Goal: Task Accomplishment & Management: Use online tool/utility

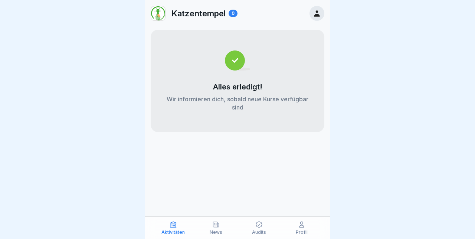
click at [302, 230] on div "Profil" at bounding box center [302, 228] width 39 height 14
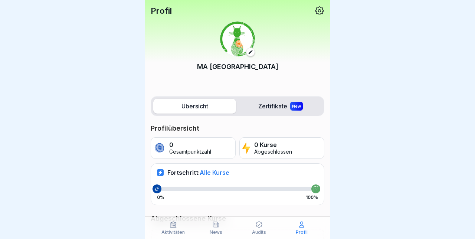
click at [320, 14] on icon at bounding box center [320, 11] width 10 height 10
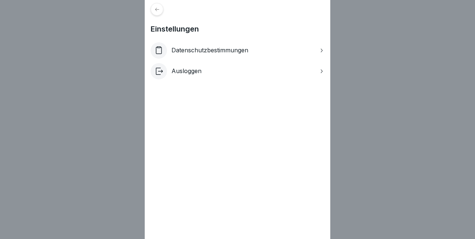
click at [368, 81] on div "Einstellungen Datenschutzbestimmungen Ausloggen" at bounding box center [237, 119] width 475 height 239
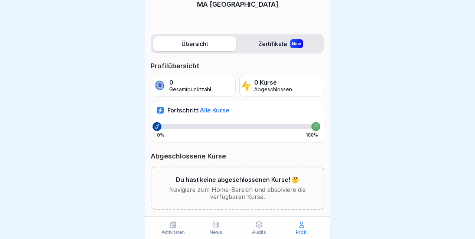
scroll to position [76, 0]
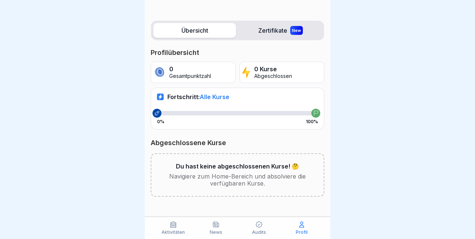
click at [259, 229] on div "Audits" at bounding box center [259, 228] width 39 height 14
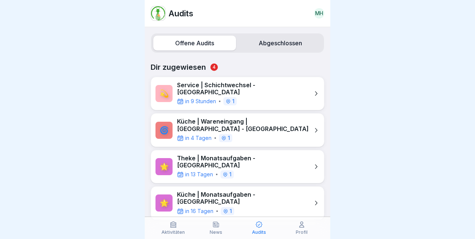
click at [218, 230] on p "News" at bounding box center [216, 232] width 13 height 5
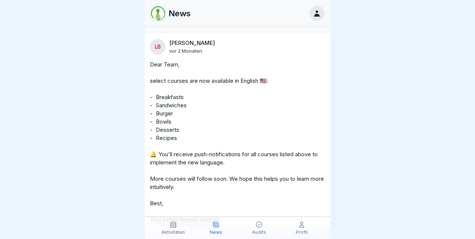
click at [174, 226] on icon at bounding box center [173, 224] width 7 height 7
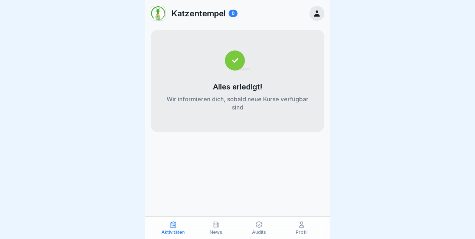
click at [265, 226] on div "Audits" at bounding box center [259, 228] width 39 height 14
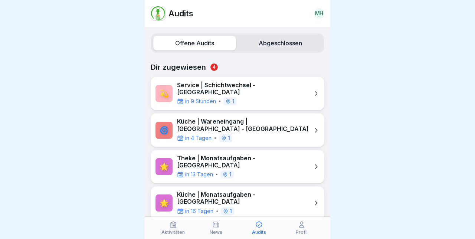
click at [274, 88] on div "Service | Schichtwechsel - [GEOGRAPHIC_DATA] in 9 Stunden 1" at bounding box center [243, 94] width 132 height 24
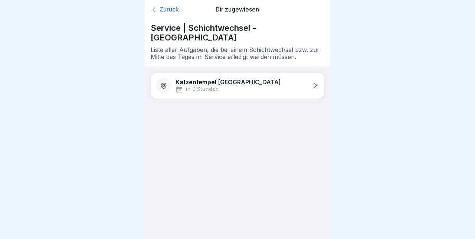
click at [295, 76] on div "Katzentempel [GEOGRAPHIC_DATA] in 9 Stunden" at bounding box center [237, 85] width 173 height 25
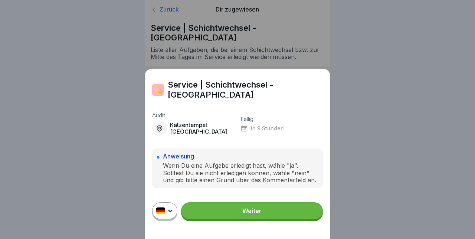
click at [252, 212] on link "Weiter" at bounding box center [252, 210] width 142 height 17
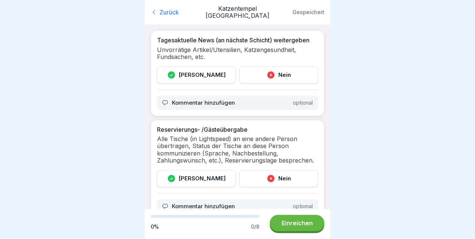
click at [212, 79] on div "[PERSON_NAME]" at bounding box center [196, 74] width 79 height 17
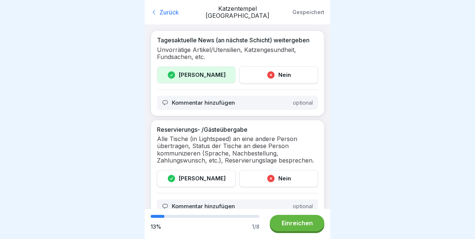
click at [220, 180] on div "[PERSON_NAME]" at bounding box center [196, 178] width 79 height 17
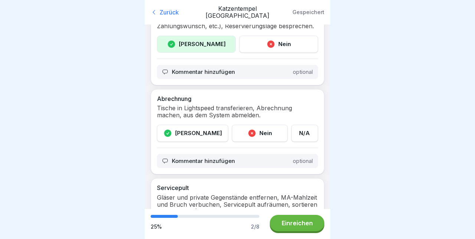
scroll to position [135, 0]
click at [207, 136] on div "[PERSON_NAME]" at bounding box center [192, 132] width 71 height 17
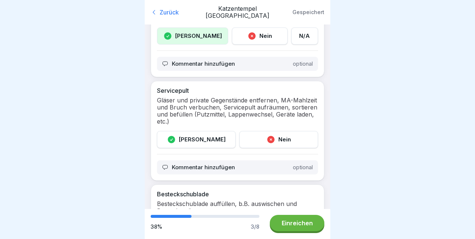
click at [208, 143] on div "[PERSON_NAME]" at bounding box center [196, 139] width 79 height 17
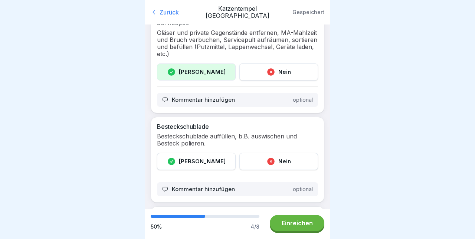
click at [206, 165] on div "[PERSON_NAME]" at bounding box center [196, 161] width 79 height 17
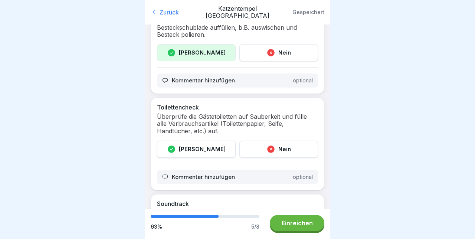
click at [201, 149] on div "[PERSON_NAME]" at bounding box center [196, 149] width 79 height 17
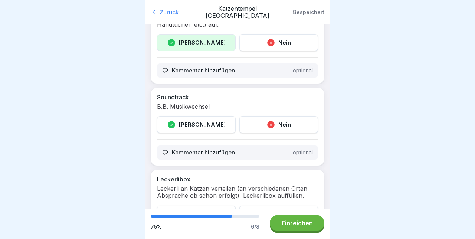
scroll to position [521, 0]
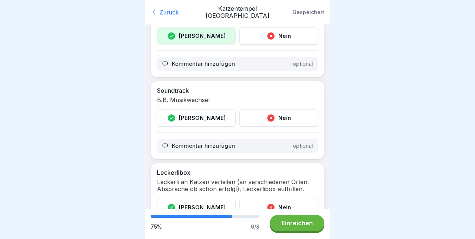
click at [177, 121] on div "[PERSON_NAME]" at bounding box center [196, 118] width 79 height 17
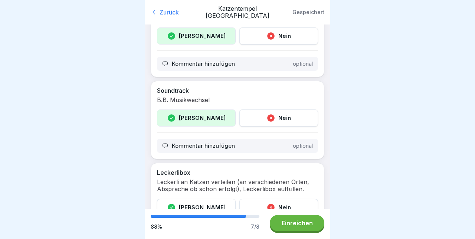
scroll to position [565, 0]
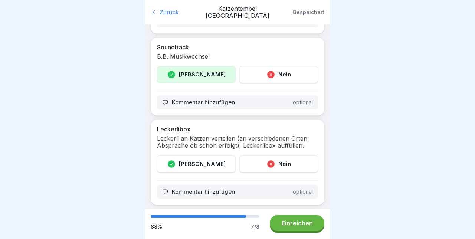
click at [211, 166] on div "[PERSON_NAME]" at bounding box center [196, 164] width 79 height 17
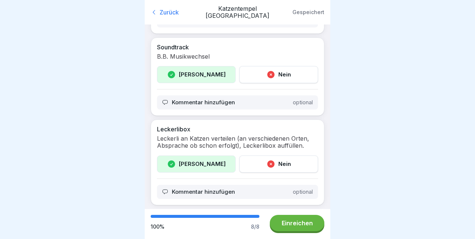
click at [297, 222] on div "Einreichen" at bounding box center [297, 223] width 31 height 7
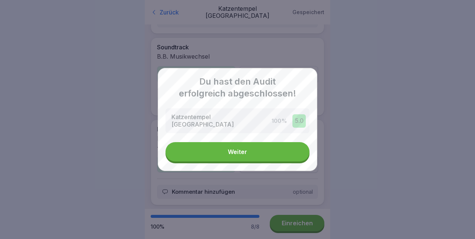
click at [293, 158] on button "Weiter" at bounding box center [238, 151] width 144 height 19
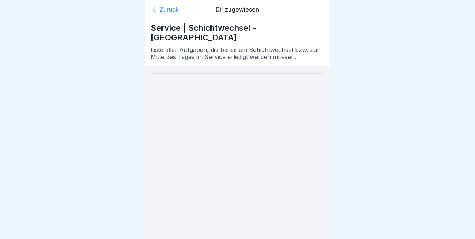
click at [169, 20] on div "Zurück Dir zugewiesen Service | Schichtwechsel - Heidelberg Liste aller Aufgabe…" at bounding box center [238, 33] width 186 height 67
click at [169, 10] on div "Zurück" at bounding box center [178, 9] width 55 height 7
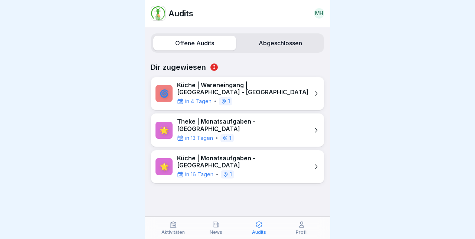
click at [295, 44] on label "Abgeschlossen" at bounding box center [280, 43] width 83 height 15
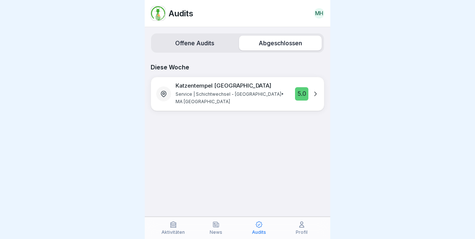
click at [207, 44] on label "Offene Audits" at bounding box center [194, 43] width 83 height 15
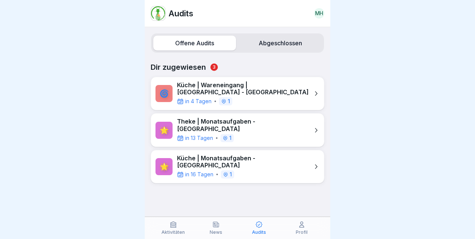
click at [302, 229] on div "Profil" at bounding box center [302, 228] width 39 height 14
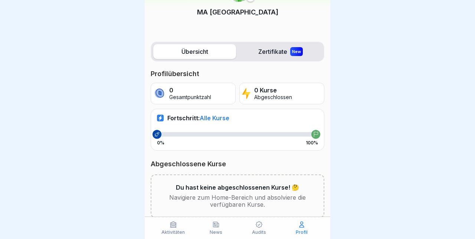
scroll to position [76, 0]
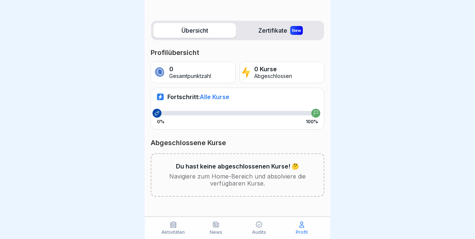
click at [169, 233] on p "Aktivitäten" at bounding box center [173, 232] width 23 height 5
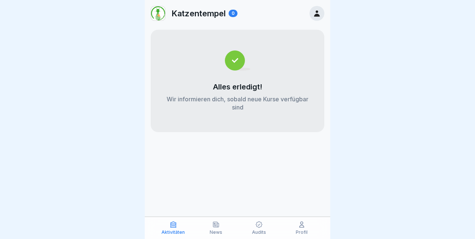
click at [218, 230] on p "News" at bounding box center [216, 232] width 13 height 5
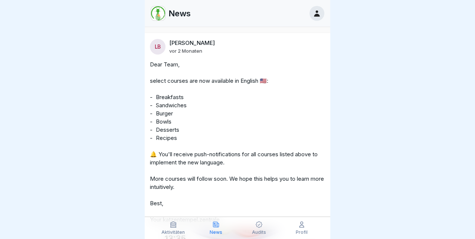
click at [261, 229] on div "Audits" at bounding box center [259, 228] width 39 height 14
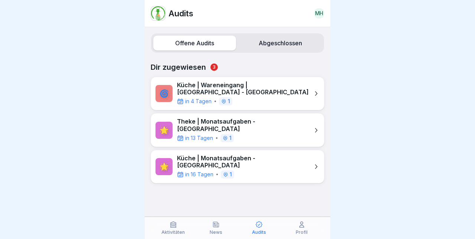
click at [273, 170] on div "in 16 Tagen 1" at bounding box center [243, 174] width 132 height 8
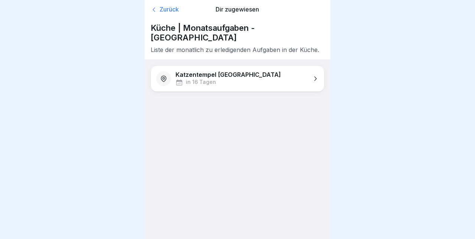
click at [180, 12] on div "Zurück" at bounding box center [178, 9] width 55 height 7
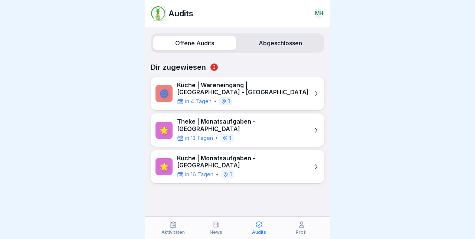
click at [269, 170] on div "in 16 Tagen 1" at bounding box center [243, 174] width 132 height 8
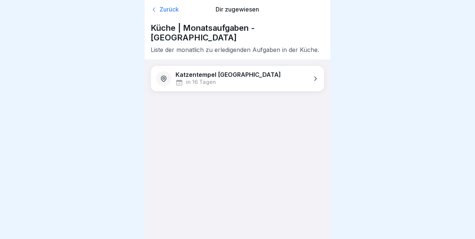
click at [258, 74] on div "Katzentempel Heidelberg in 16 Tagen" at bounding box center [237, 78] width 173 height 25
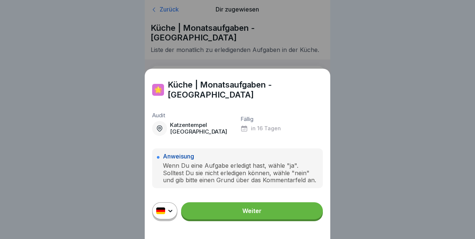
click at [224, 215] on link "Weiter" at bounding box center [252, 210] width 142 height 17
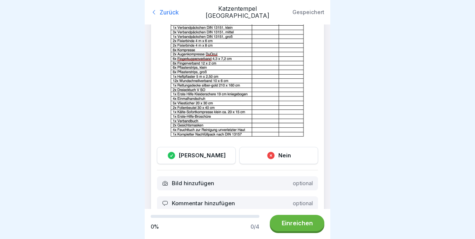
scroll to position [679, 0]
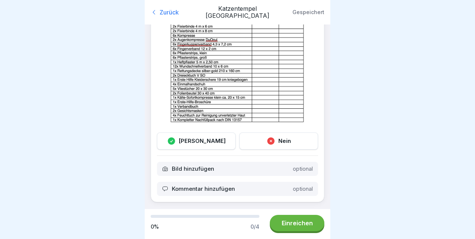
click at [170, 13] on div "Zurück" at bounding box center [176, 12] width 51 height 7
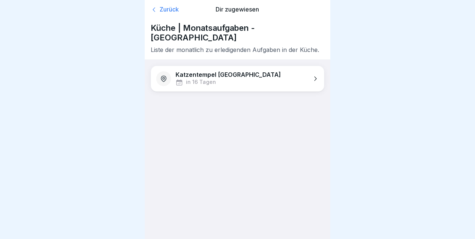
click at [166, 12] on div "Zurück" at bounding box center [178, 9] width 55 height 7
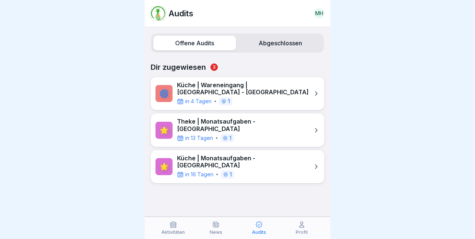
click at [284, 50] on label "Abgeschlossen" at bounding box center [280, 43] width 83 height 15
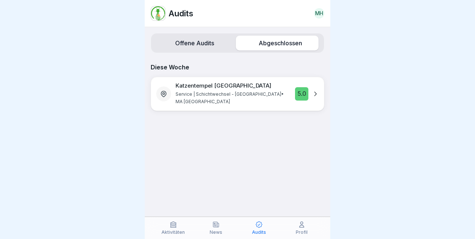
click at [267, 44] on label "Abgeschlossen" at bounding box center [280, 43] width 83 height 15
click at [178, 48] on label "Offene Audits" at bounding box center [194, 43] width 83 height 15
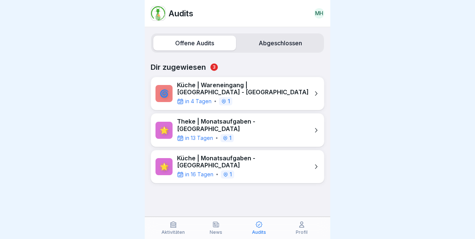
click at [302, 233] on p "Profil" at bounding box center [302, 232] width 12 height 5
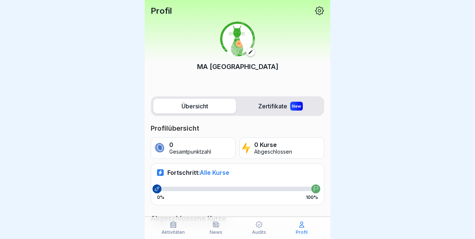
click at [258, 228] on icon at bounding box center [259, 224] width 7 height 7
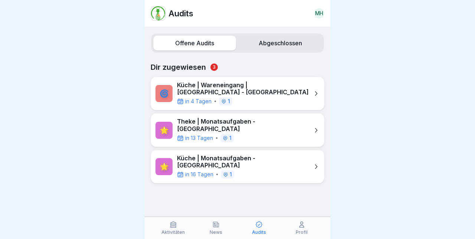
click at [218, 229] on div "News" at bounding box center [216, 228] width 39 height 14
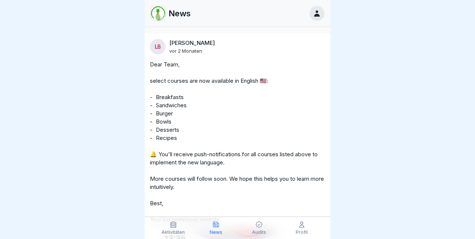
click at [172, 226] on icon at bounding box center [173, 224] width 7 height 7
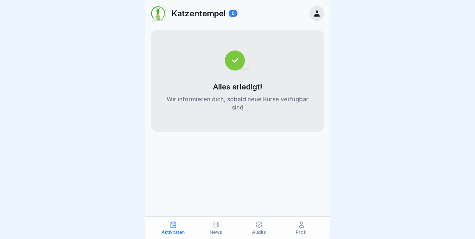
click at [308, 232] on div "Profil" at bounding box center [302, 228] width 39 height 14
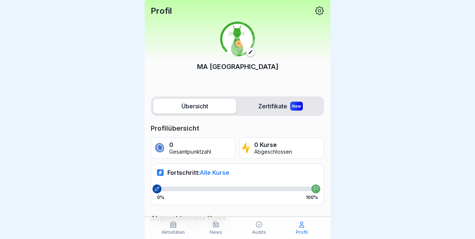
click at [324, 11] on icon at bounding box center [320, 11] width 10 height 10
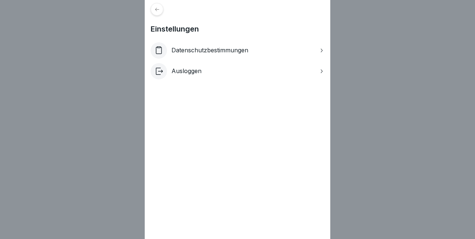
click at [95, 66] on div "Einstellungen Datenschutzbestimmungen Ausloggen" at bounding box center [237, 119] width 475 height 239
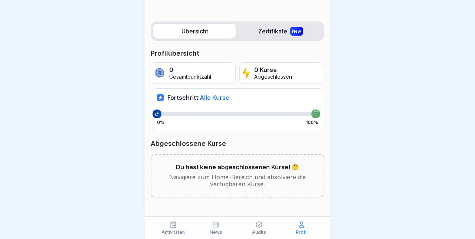
scroll to position [75, 0]
click at [222, 234] on div "News" at bounding box center [216, 228] width 39 height 14
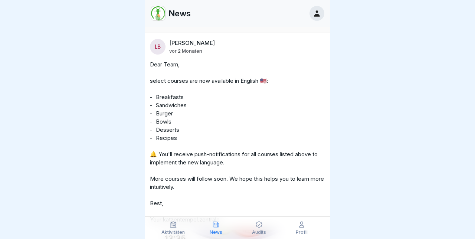
click at [173, 228] on icon at bounding box center [173, 224] width 7 height 7
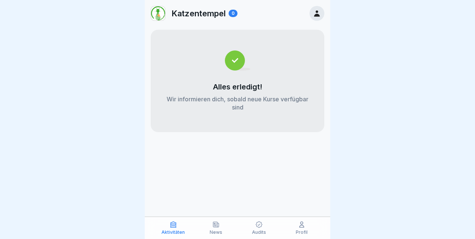
click at [263, 235] on p "Audits" at bounding box center [259, 232] width 14 height 5
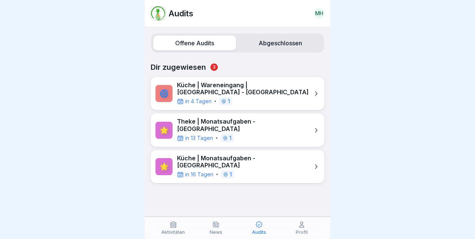
click at [292, 11] on div "Audits MH" at bounding box center [238, 13] width 186 height 27
click at [268, 206] on div "Offene Audits Abgeschlossen Dir zugewiesen 3 🌀 Küche | Wareneingang | Achenbach…" at bounding box center [238, 133] width 186 height 212
click at [235, 98] on div "in 4 Tagen 1" at bounding box center [243, 101] width 132 height 8
